Goal: Task Accomplishment & Management: Complete application form

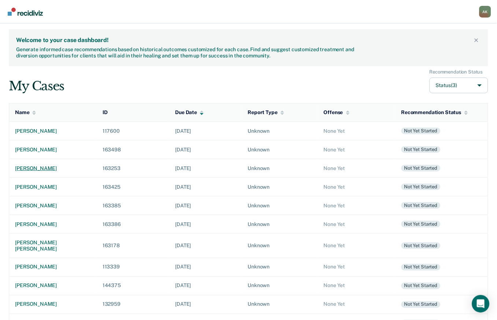
click at [49, 168] on div "[PERSON_NAME]" at bounding box center [53, 168] width 76 height 6
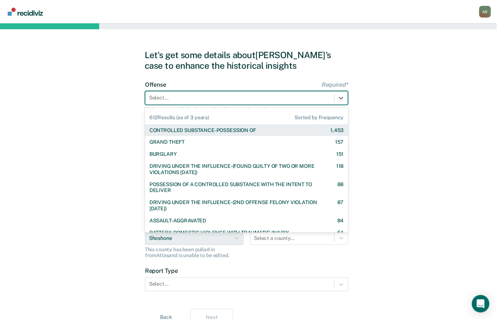
click at [181, 94] on div at bounding box center [240, 98] width 182 height 8
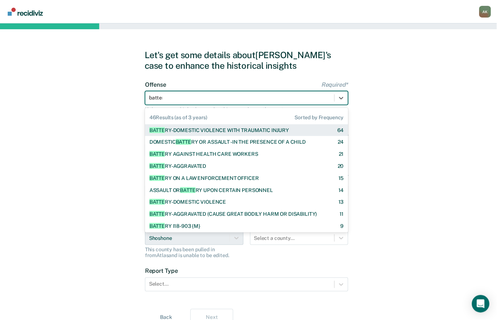
type input "battery"
click at [197, 130] on div "BATTERY -DOMESTIC VIOLENCE WITH TRAUMATIC INJURY" at bounding box center [218, 130] width 139 height 6
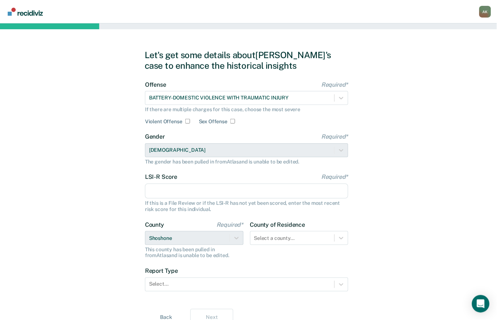
click at [190, 197] on input "LSI-R Score Required*" at bounding box center [246, 191] width 203 height 15
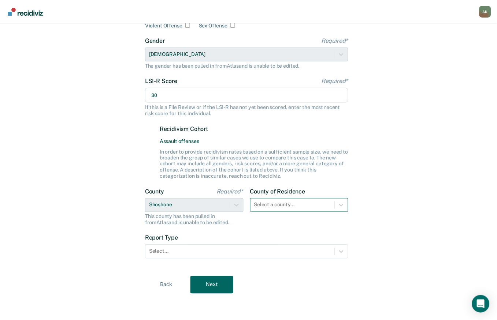
type input "30"
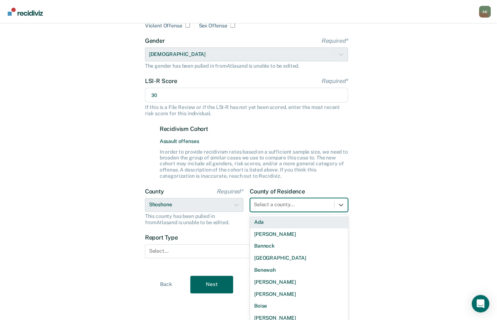
scroll to position [101, 0]
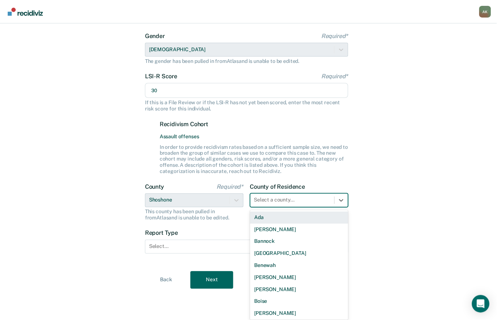
click at [266, 205] on div "Select a county..." at bounding box center [292, 200] width 84 height 11
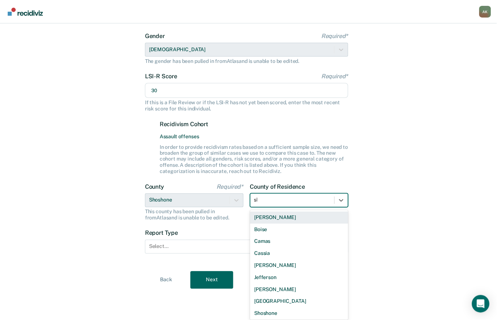
scroll to position [96, 0]
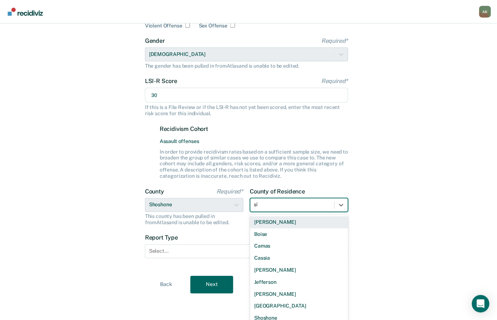
type input "sho"
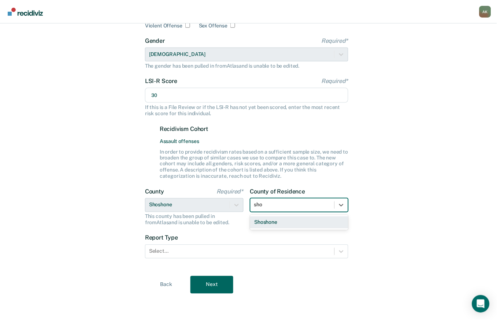
click at [265, 220] on div "Shoshone" at bounding box center [299, 223] width 98 height 12
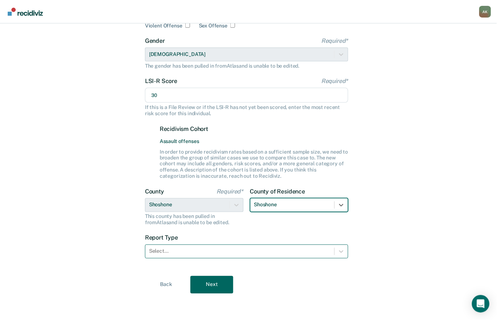
click at [246, 254] on div at bounding box center [240, 252] width 182 height 8
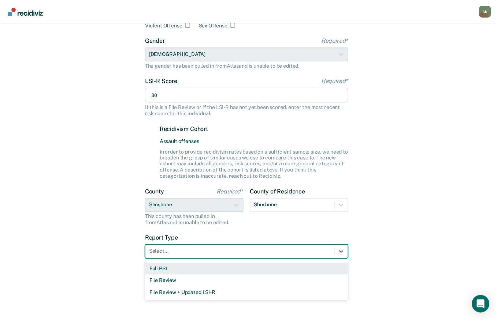
click at [179, 268] on div "Full PSI" at bounding box center [246, 269] width 203 height 12
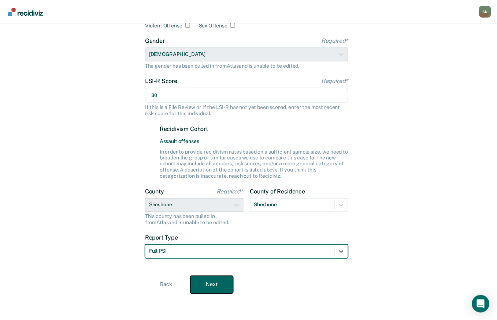
click at [206, 280] on button "Next" at bounding box center [211, 285] width 43 height 18
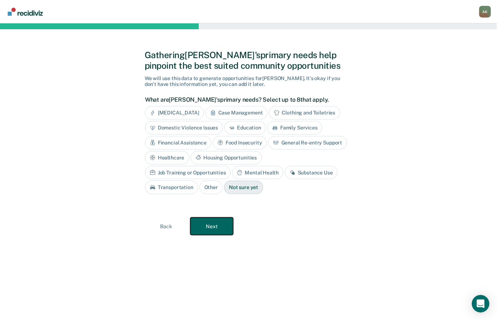
scroll to position [0, 0]
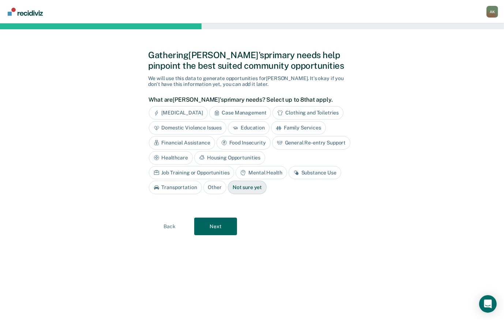
click at [187, 112] on div "[MEDICAL_DATA]" at bounding box center [178, 113] width 59 height 14
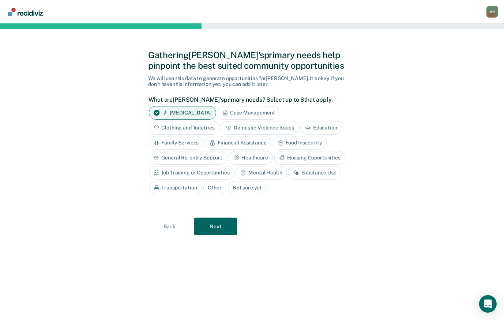
click at [280, 126] on div "Domestic Violence Issues" at bounding box center [260, 128] width 78 height 14
click at [205, 111] on div "[MEDICAL_DATA]" at bounding box center [182, 113] width 67 height 14
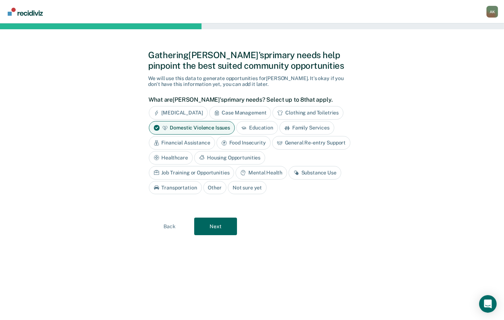
click at [236, 172] on div "Mental Health" at bounding box center [261, 173] width 51 height 14
click at [297, 171] on div "Substance Use" at bounding box center [323, 173] width 53 height 14
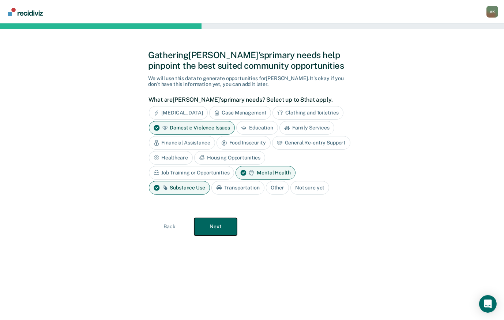
click at [211, 230] on button "Next" at bounding box center [215, 227] width 43 height 18
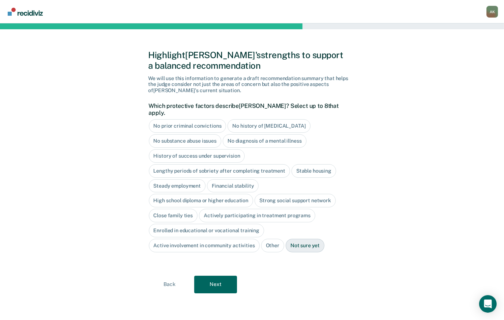
click at [295, 164] on div "Stable housing" at bounding box center [314, 171] width 45 height 14
click at [182, 179] on div "Steady employment" at bounding box center [177, 186] width 57 height 14
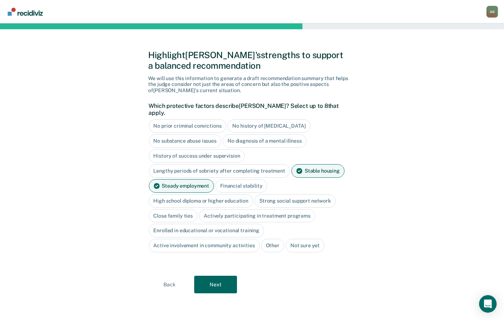
click at [233, 179] on div "Financial stability" at bounding box center [242, 186] width 52 height 14
click at [209, 279] on button "Next" at bounding box center [215, 285] width 43 height 18
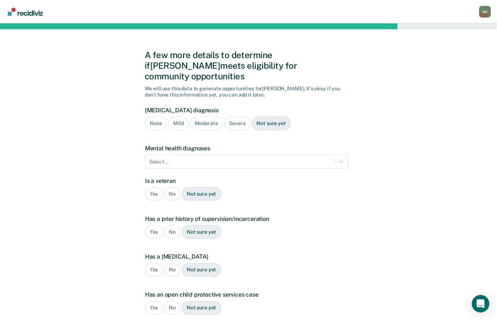
click at [198, 117] on div "Moderate" at bounding box center [206, 124] width 33 height 14
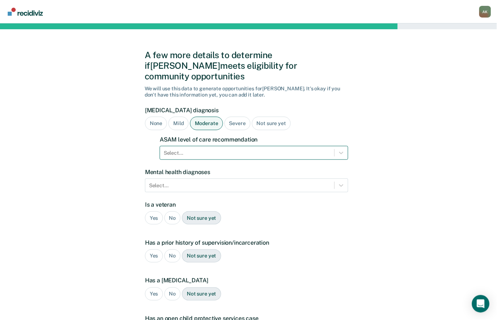
click at [181, 149] on div at bounding box center [247, 153] width 167 height 8
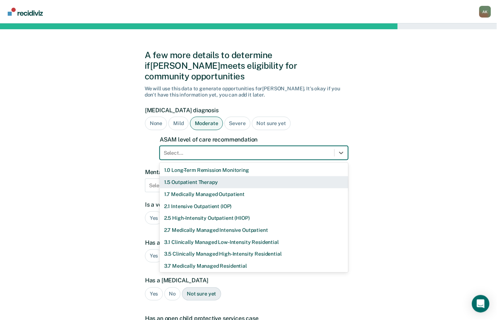
click at [177, 176] on div "1.5 Outpatient Therapy" at bounding box center [254, 182] width 189 height 12
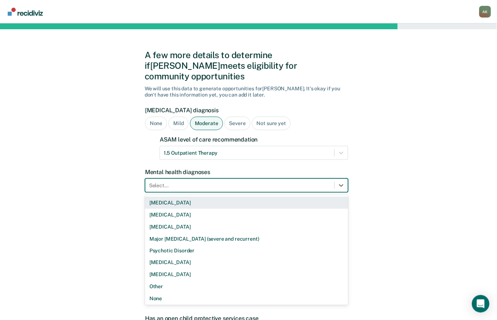
click at [177, 182] on div at bounding box center [240, 186] width 182 height 8
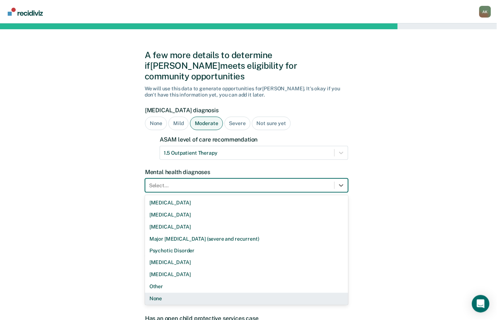
click at [174, 293] on div "None" at bounding box center [246, 299] width 203 height 12
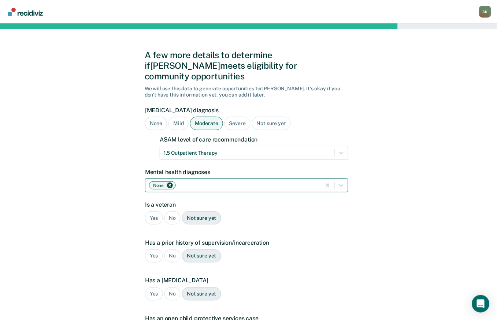
click at [185, 182] on div at bounding box center [247, 186] width 140 height 8
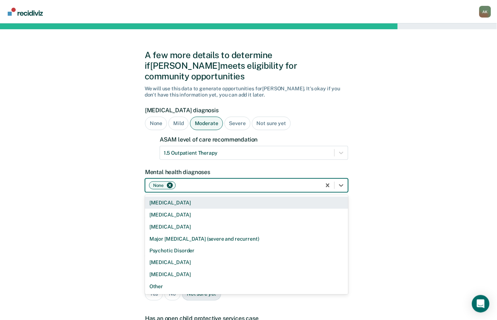
click at [168, 183] on icon "Remove None" at bounding box center [169, 185] width 5 height 5
click at [168, 182] on div at bounding box center [240, 186] width 182 height 8
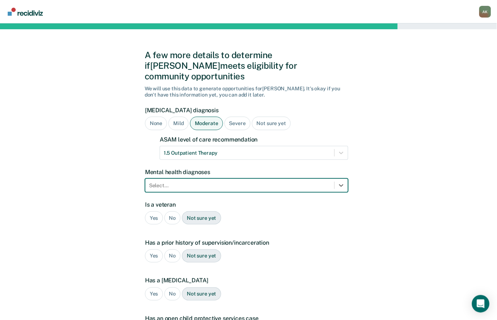
click at [168, 182] on div at bounding box center [240, 186] width 182 height 8
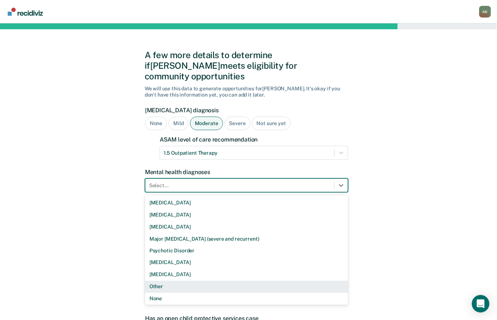
click at [168, 281] on div "Other" at bounding box center [246, 287] width 203 height 12
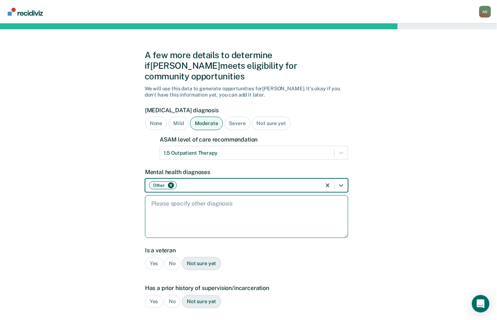
click at [168, 198] on textarea at bounding box center [246, 216] width 203 height 43
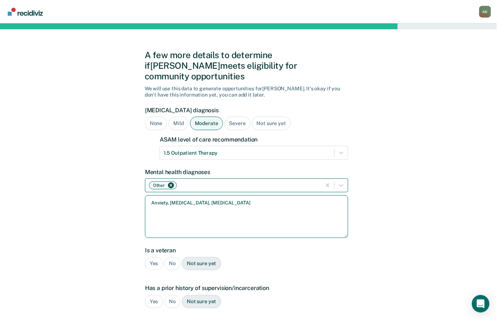
type textarea "Anxiety, [MEDICAL_DATA], [MEDICAL_DATA]"
click at [167, 257] on div "No" at bounding box center [172, 264] width 16 height 14
click at [154, 295] on div "Yes" at bounding box center [154, 302] width 18 height 14
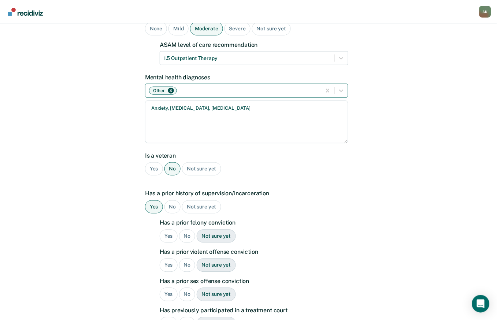
scroll to position [97, 0]
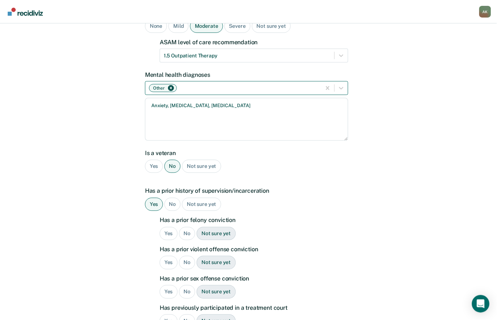
click at [171, 198] on div "No" at bounding box center [172, 205] width 16 height 14
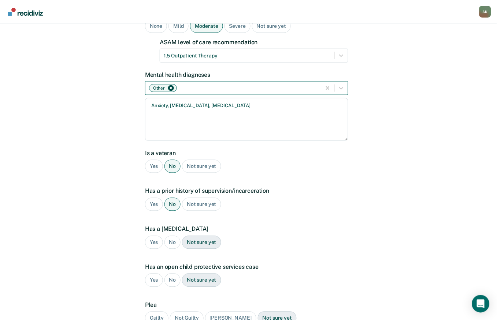
click at [173, 236] on div "No" at bounding box center [172, 243] width 16 height 14
click at [172, 274] on div "No" at bounding box center [172, 281] width 16 height 14
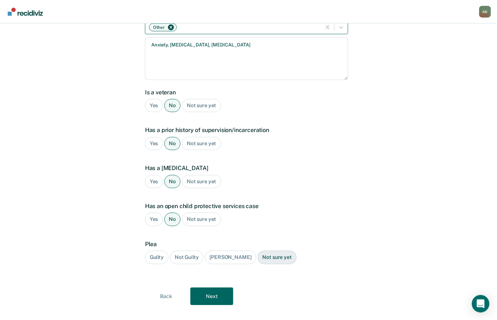
scroll to position [160, 0]
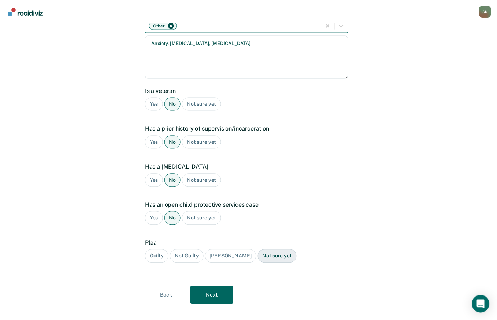
click at [156, 250] on div "Guilty" at bounding box center [156, 257] width 23 height 14
click at [210, 289] on button "Next" at bounding box center [211, 296] width 43 height 18
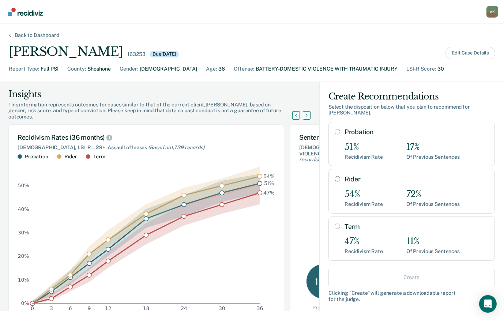
click at [335, 129] on input "Probation" at bounding box center [337, 132] width 5 height 6
radio input "true"
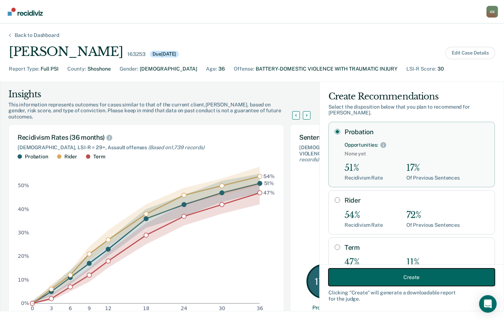
click at [375, 278] on button "Create" at bounding box center [412, 278] width 167 height 18
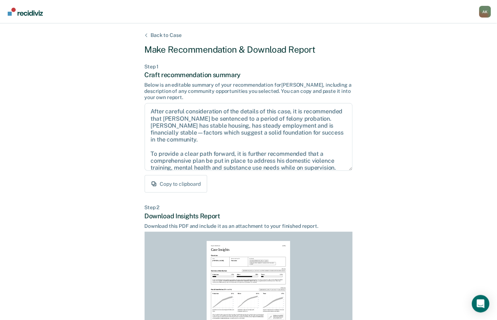
scroll to position [97, 0]
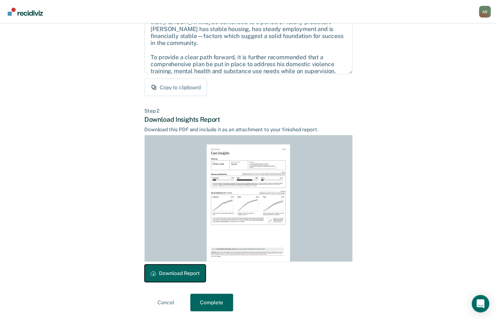
click at [186, 272] on button "Download Report" at bounding box center [175, 274] width 61 height 18
